Goal: Task Accomplishment & Management: Use online tool/utility

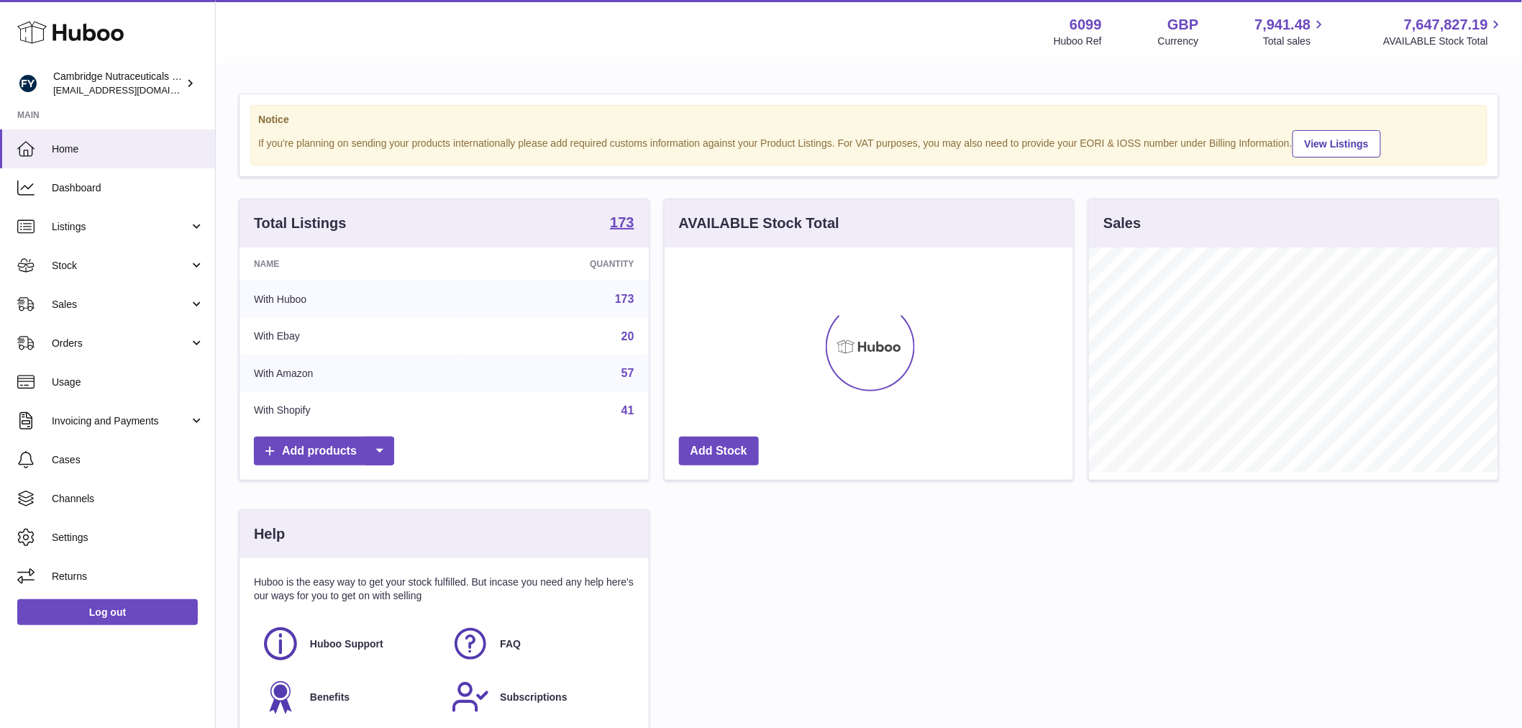
scroll to position [224, 409]
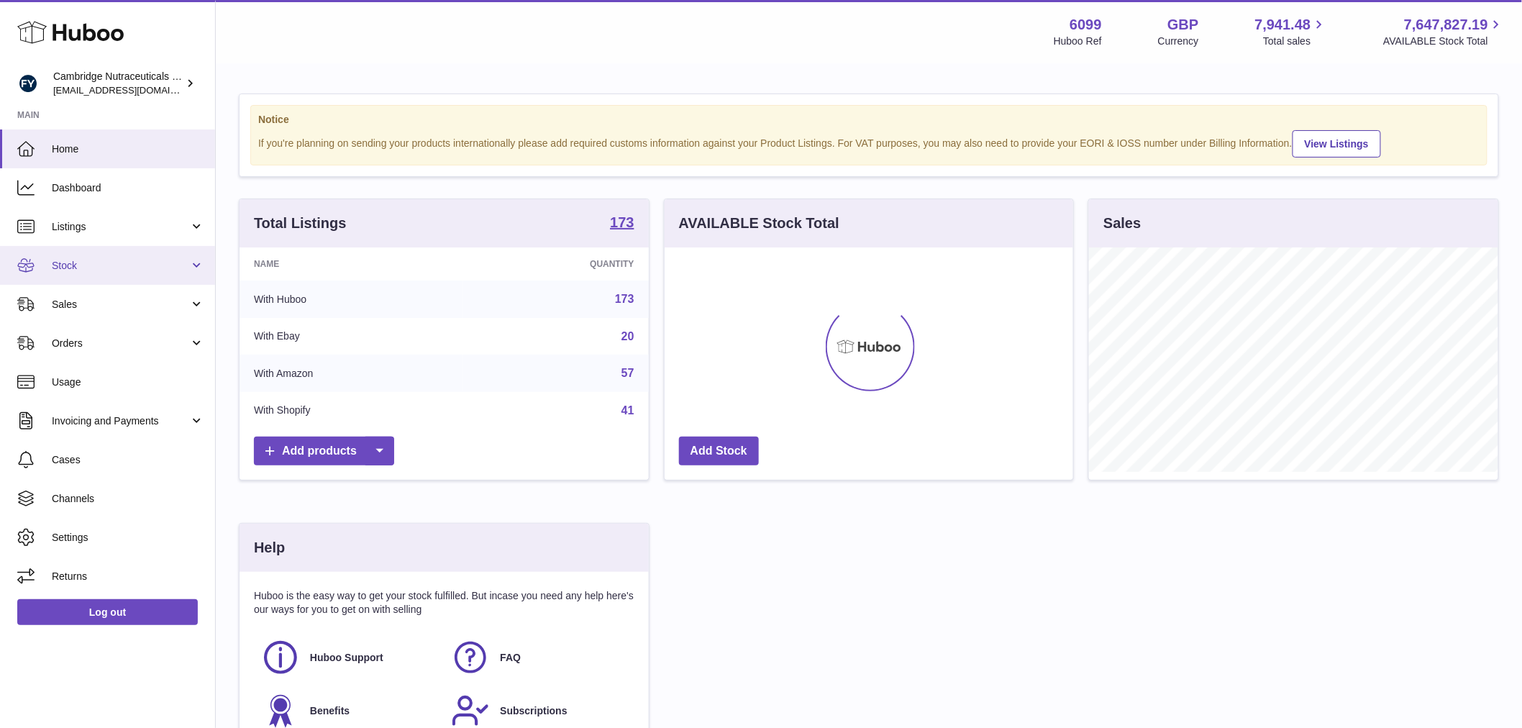
click at [83, 264] on span "Stock" at bounding box center [120, 266] width 137 height 14
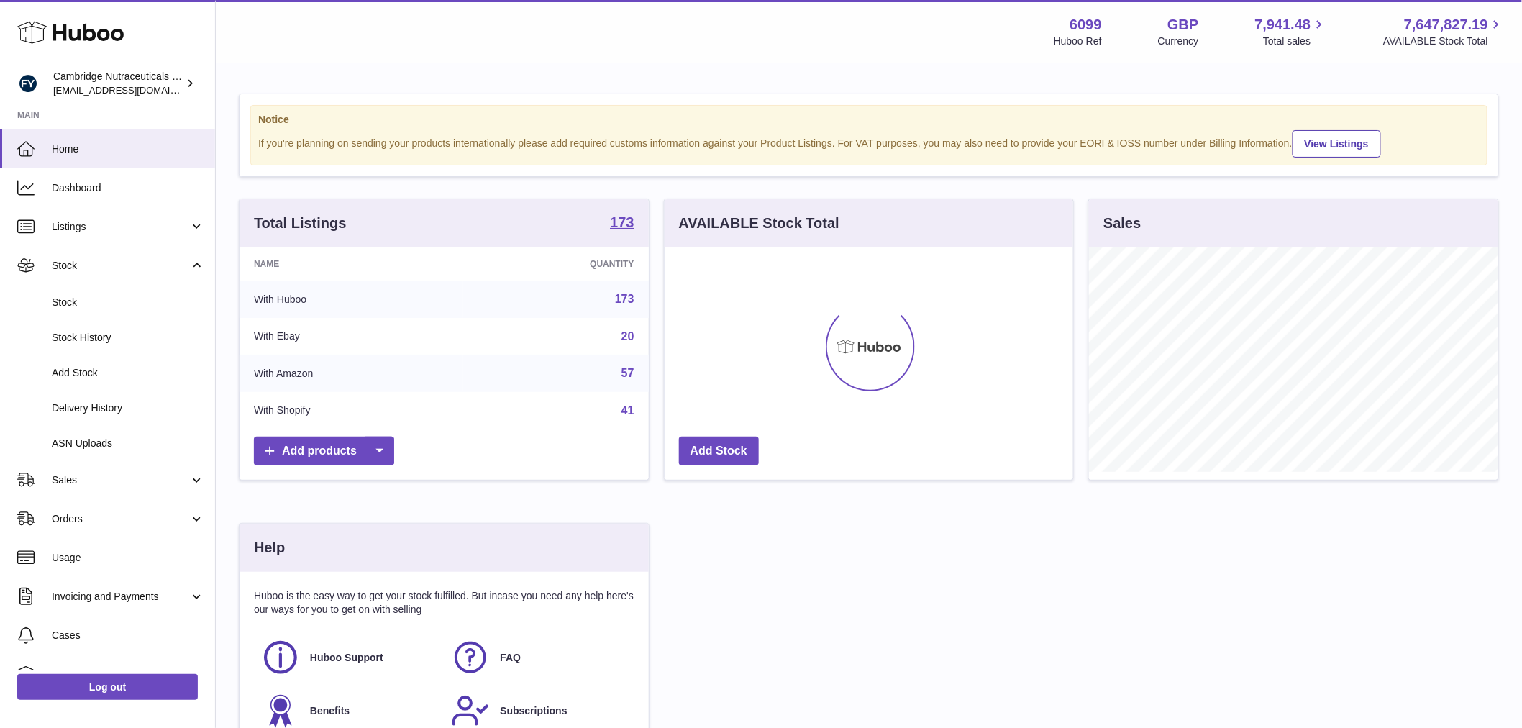
drag, startPoint x: 96, startPoint y: 305, endPoint x: 232, endPoint y: 291, distance: 137.5
click at [97, 303] on span "Stock" at bounding box center [128, 303] width 153 height 14
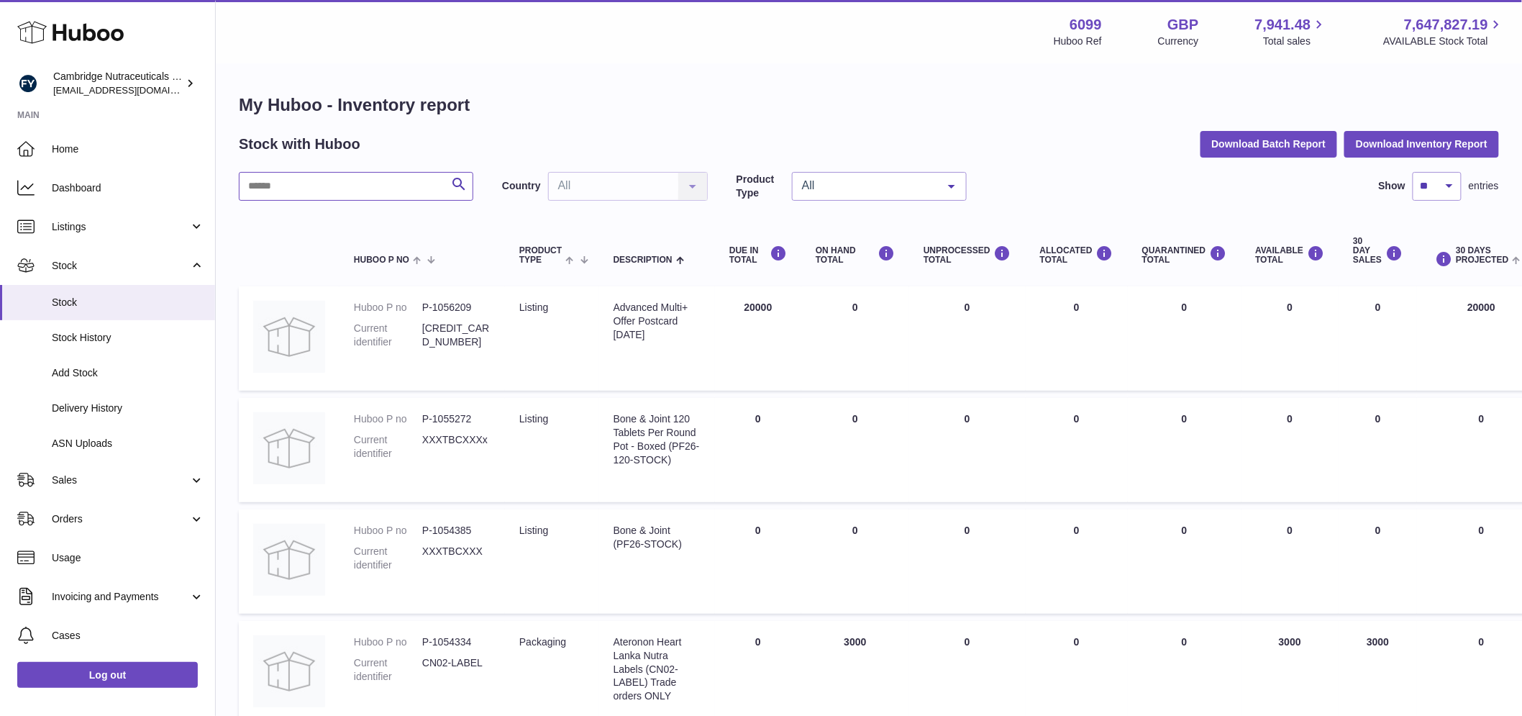
click at [348, 197] on input "text" at bounding box center [356, 186] width 235 height 29
paste input "**********"
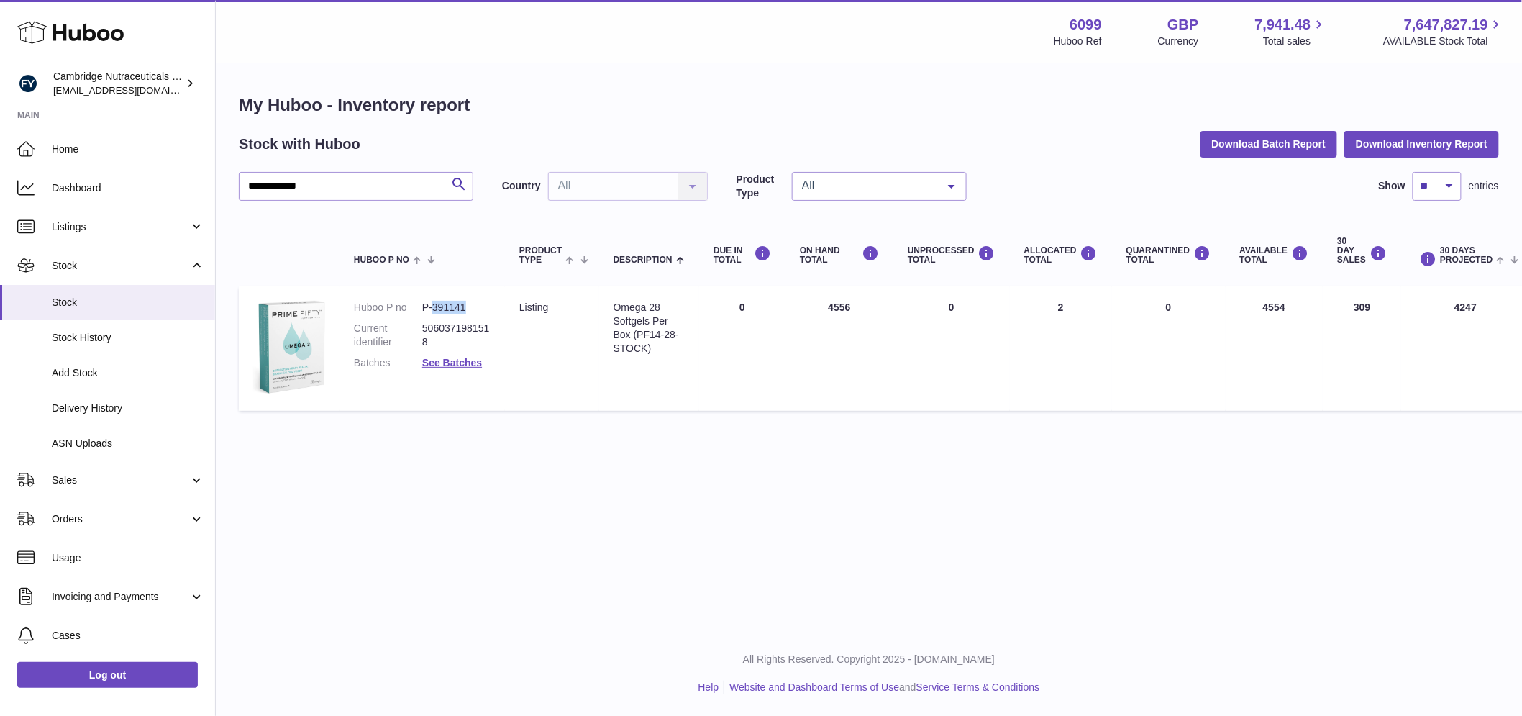
drag, startPoint x: 466, startPoint y: 307, endPoint x: 435, endPoint y: 314, distance: 31.9
click at [435, 314] on dl "Huboo P no P-391141 Current identifier 5060371981518 Batches See Batches" at bounding box center [422, 339] width 137 height 76
copy dd "391141"
drag, startPoint x: 672, startPoint y: 317, endPoint x: 636, endPoint y: 312, distance: 36.3
click at [670, 317] on div "Omega 28 Softgels Per Box (PF14-28-STOCK)" at bounding box center [649, 328] width 71 height 55
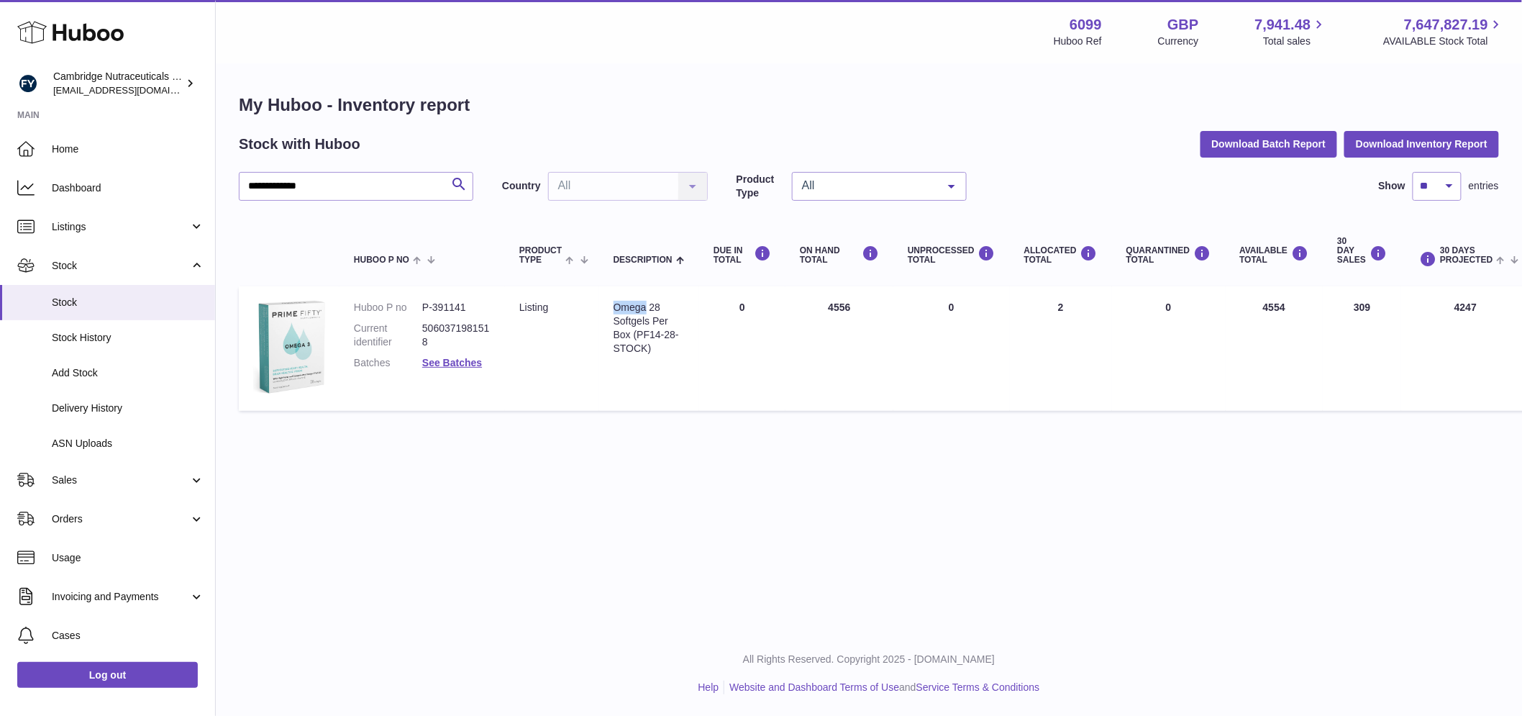
drag, startPoint x: 613, startPoint y: 307, endPoint x: 648, endPoint y: 303, distance: 35.4
click at [648, 303] on td "Description Omega 28 Softgels Per Box (PF14-28-STOCK)" at bounding box center [649, 348] width 100 height 124
copy div "Omega"
click at [455, 357] on link "See Batches" at bounding box center [452, 363] width 60 height 12
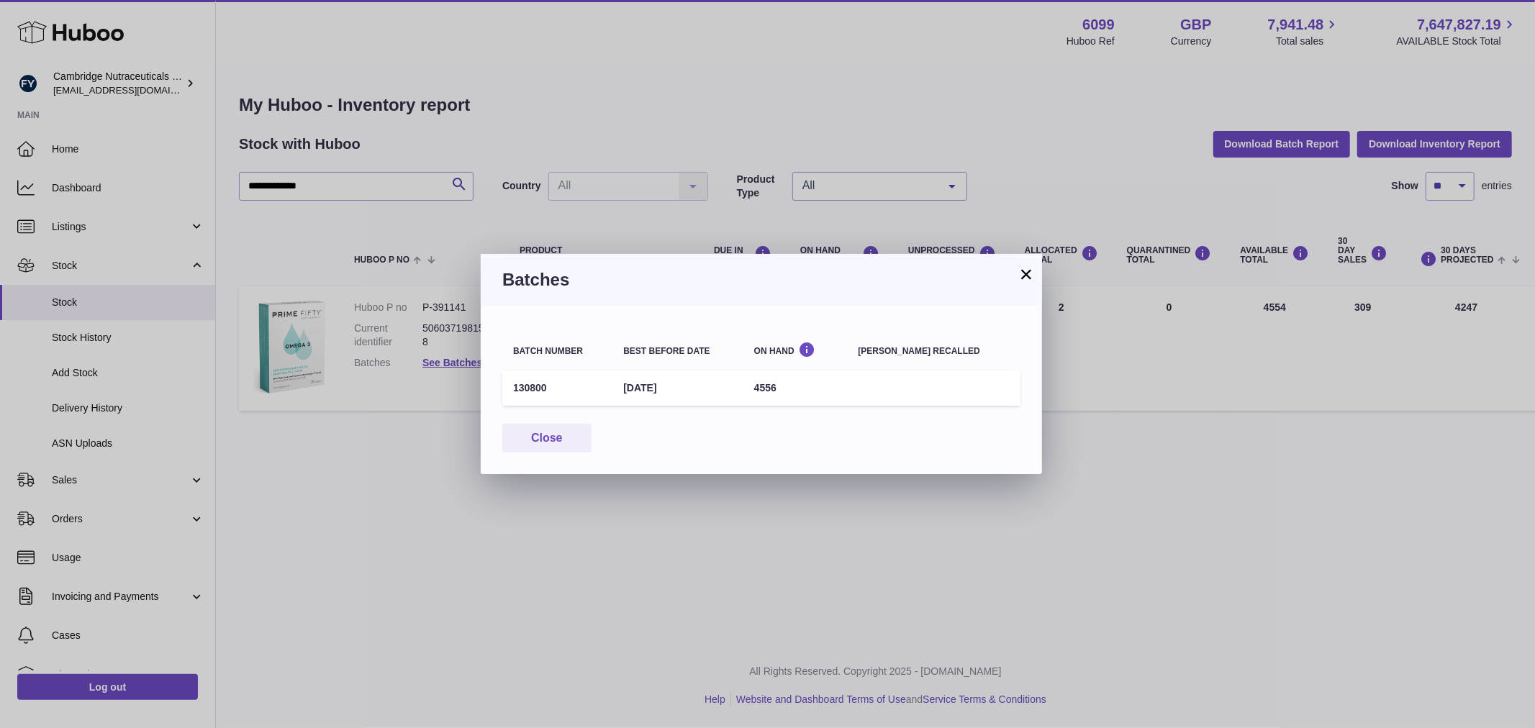
click at [522, 384] on td "130800" at bounding box center [557, 388] width 110 height 35
copy td "130800"
click at [543, 447] on button "Close" at bounding box center [546, 438] width 89 height 29
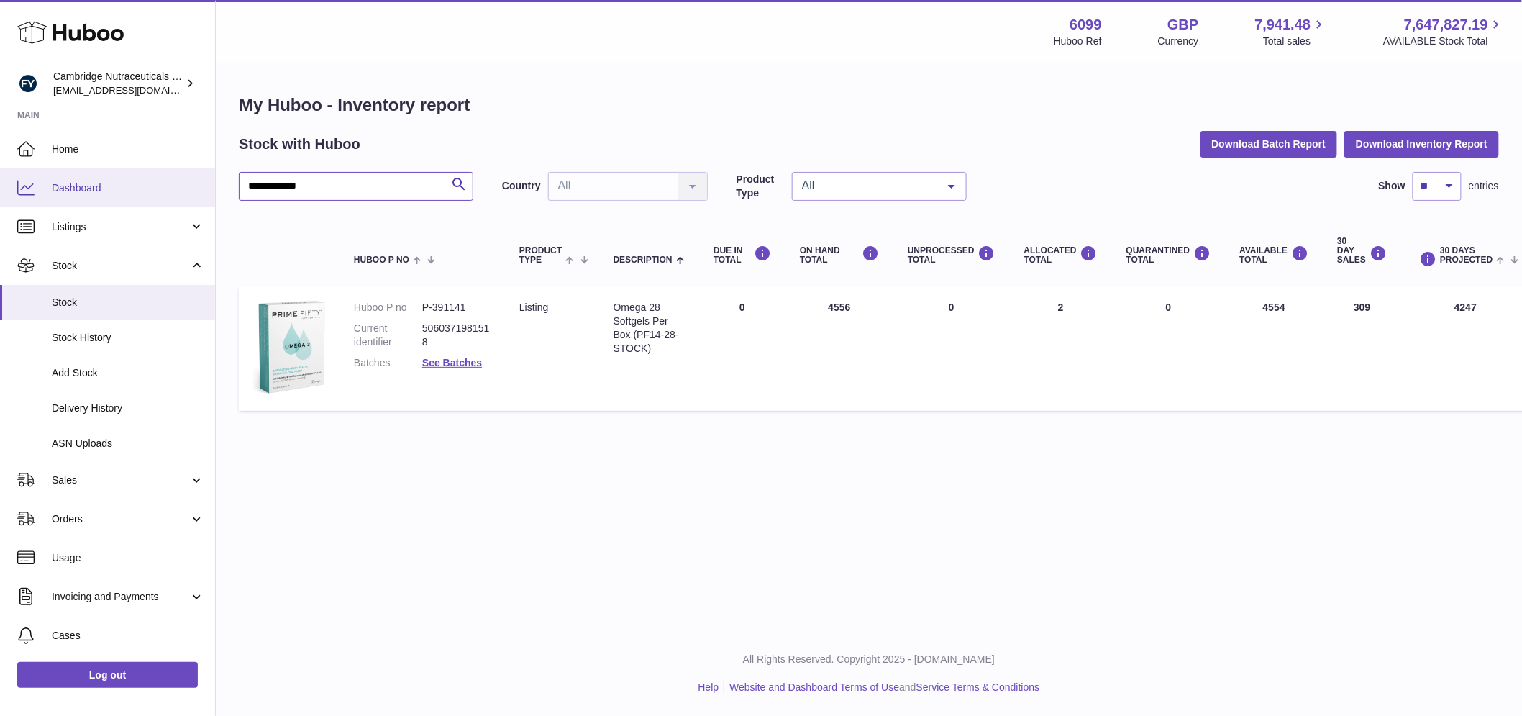
drag, startPoint x: 353, startPoint y: 189, endPoint x: 163, endPoint y: 174, distance: 190.5
click at [163, 174] on div "**********" at bounding box center [761, 358] width 1522 height 716
paste input "text"
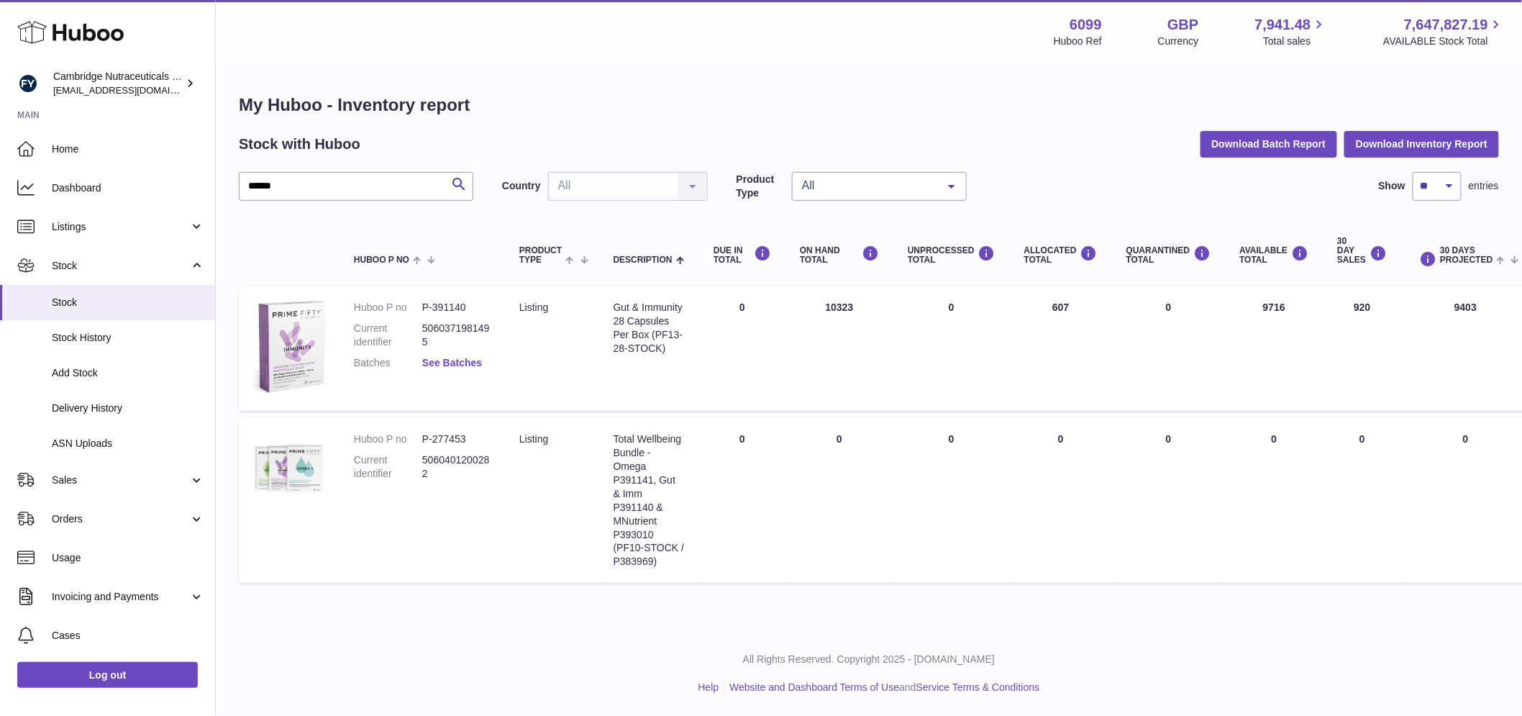
click at [459, 363] on link "See Batches" at bounding box center [452, 363] width 60 height 12
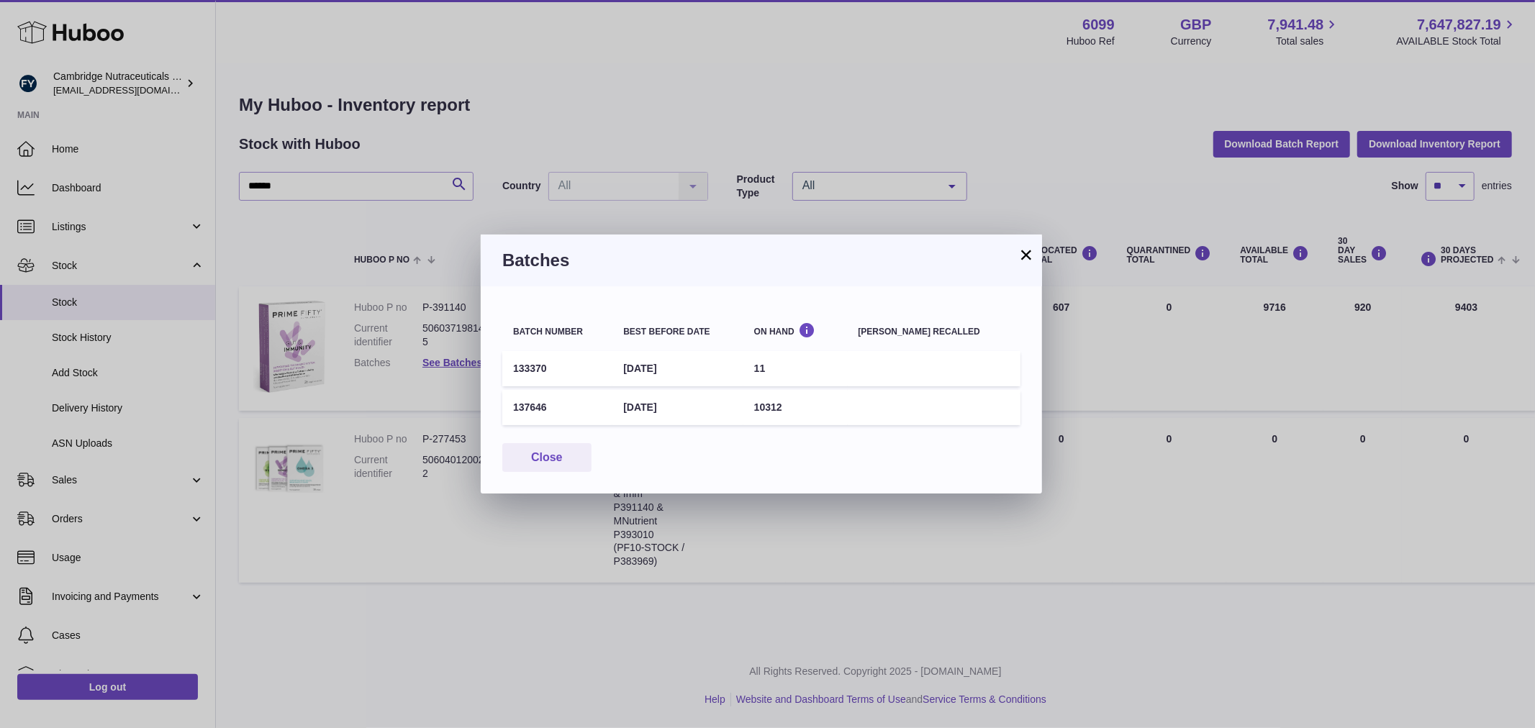
click at [527, 403] on td "137646" at bounding box center [557, 407] width 110 height 35
click at [528, 403] on td "137646" at bounding box center [557, 407] width 110 height 35
copy td "137646"
click at [532, 465] on button "Close" at bounding box center [546, 457] width 89 height 29
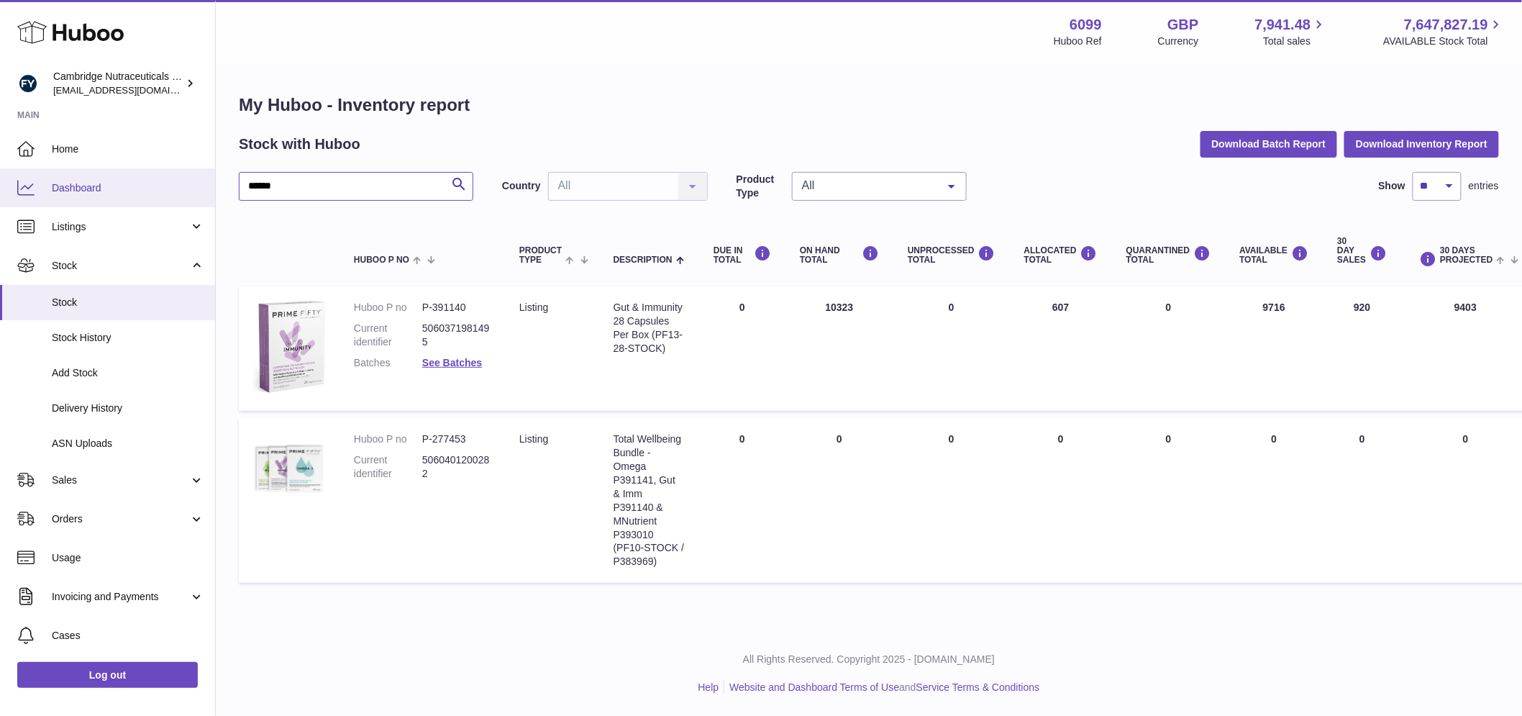
drag, startPoint x: 288, startPoint y: 181, endPoint x: 121, endPoint y: 189, distance: 167.1
click at [121, 189] on div "Huboo Cambridge Nutraceuticals Ltd huboo@camnutra.com Main Home Dashboard Listi…" at bounding box center [761, 358] width 1522 height 716
paste input "text"
type input "******"
click at [464, 356] on dd "See Batches" at bounding box center [456, 363] width 68 height 14
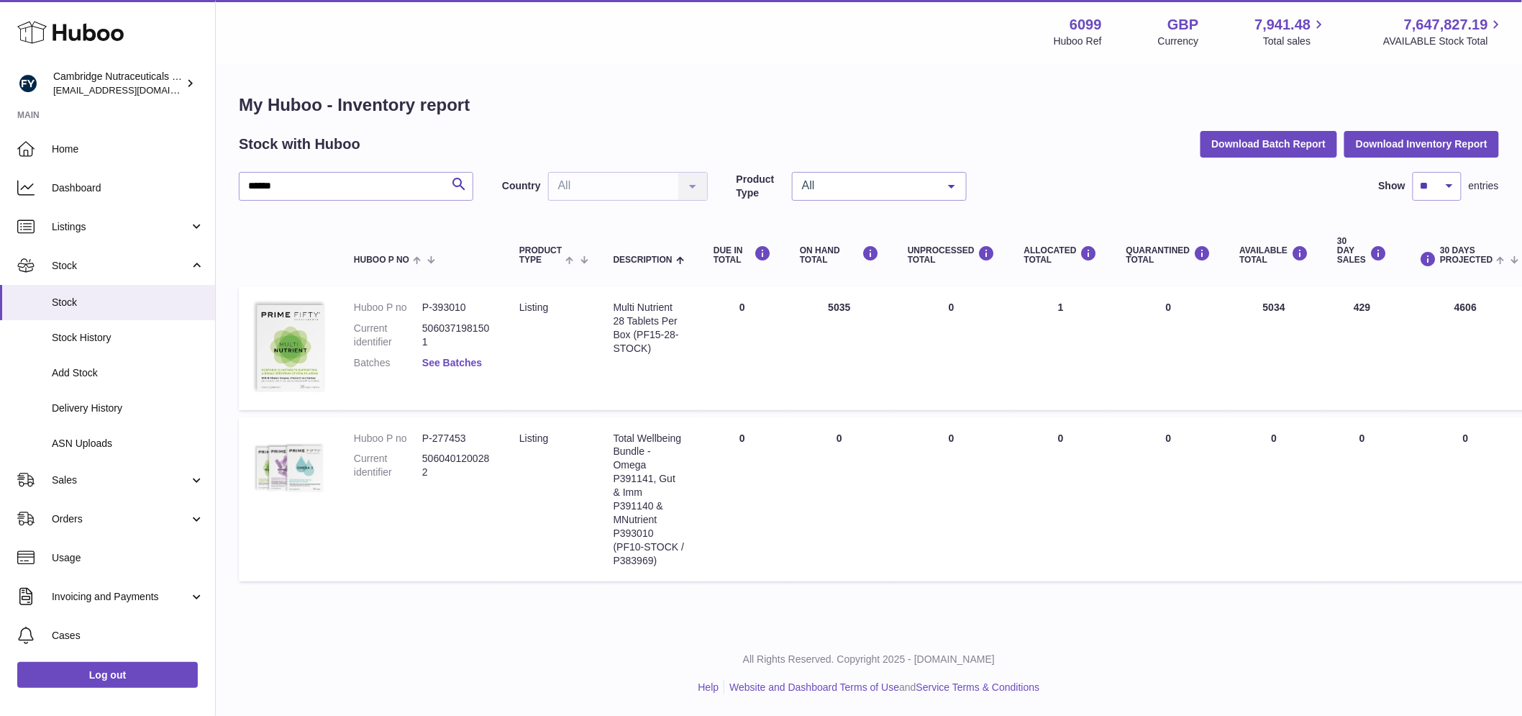
click at [461, 361] on link "See Batches" at bounding box center [452, 363] width 60 height 12
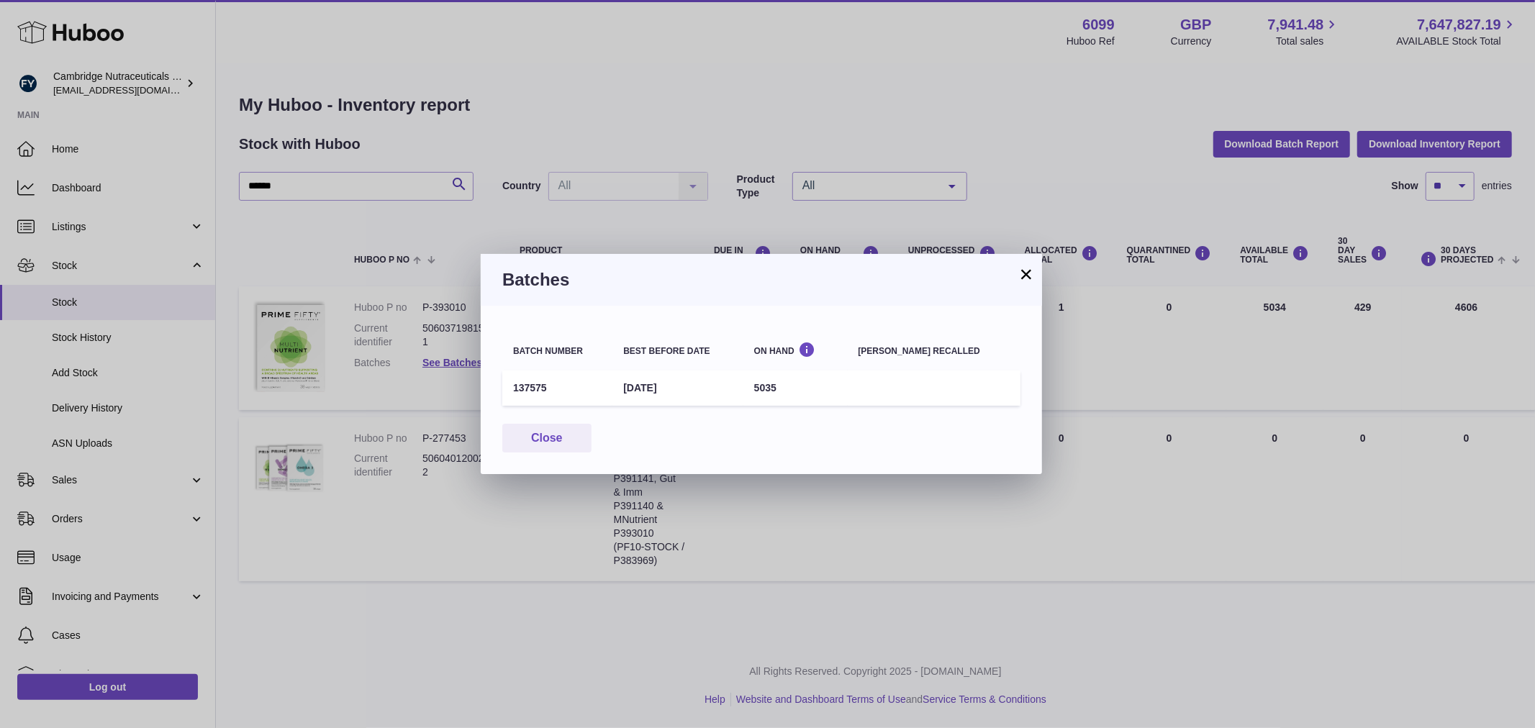
click at [517, 377] on td "137575" at bounding box center [557, 388] width 110 height 35
click at [538, 380] on td "137575" at bounding box center [557, 388] width 110 height 35
click at [524, 389] on td "137575" at bounding box center [557, 388] width 110 height 35
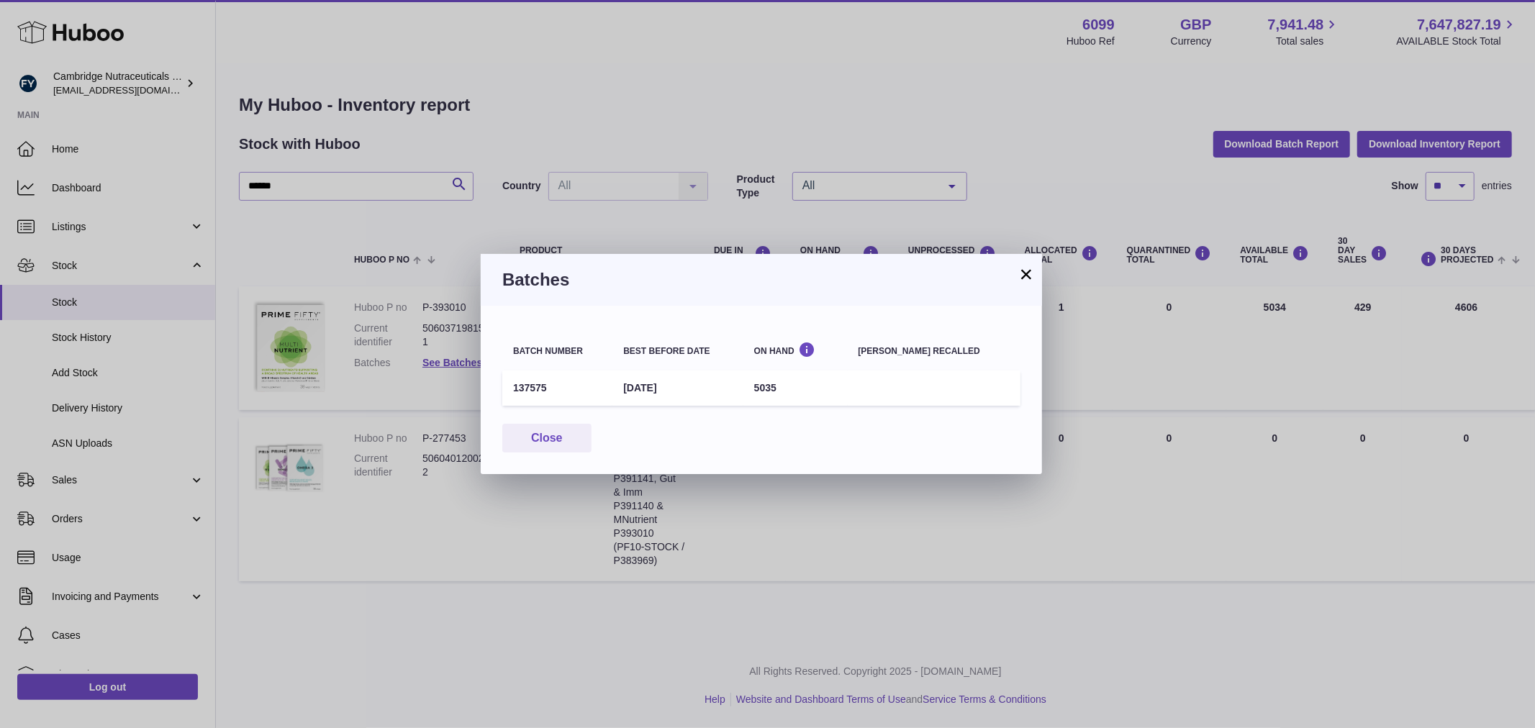
copy td "137575"
drag, startPoint x: 558, startPoint y: 430, endPoint x: 598, endPoint y: 440, distance: 41.0
click at [558, 430] on button "Close" at bounding box center [546, 438] width 89 height 29
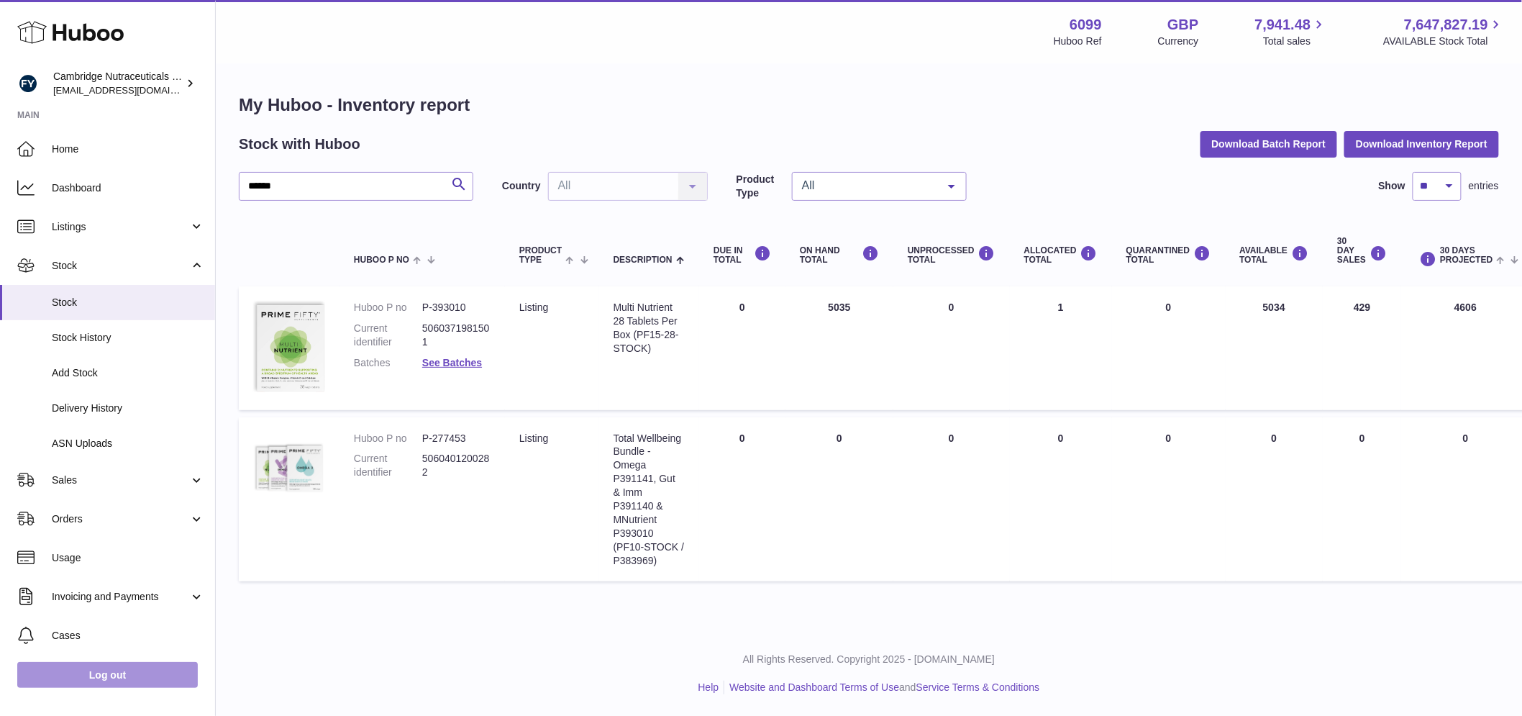
click at [139, 688] on link "Log out" at bounding box center [107, 675] width 181 height 26
